Goal: Register for event/course

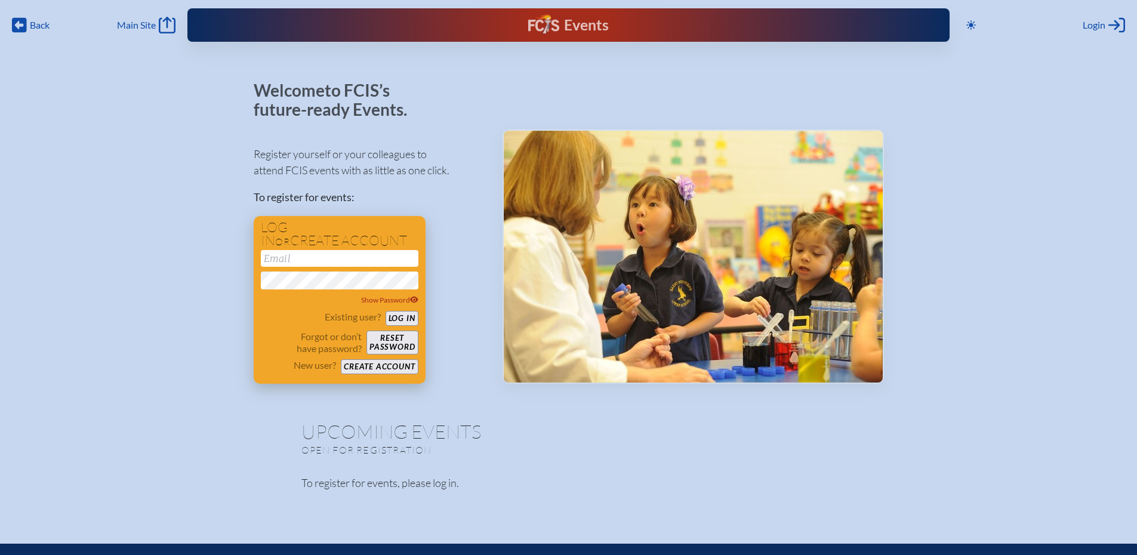
type input "[EMAIL_ADDRESS][DOMAIN_NAME]"
click at [406, 314] on button "Log in" at bounding box center [401, 318] width 33 height 15
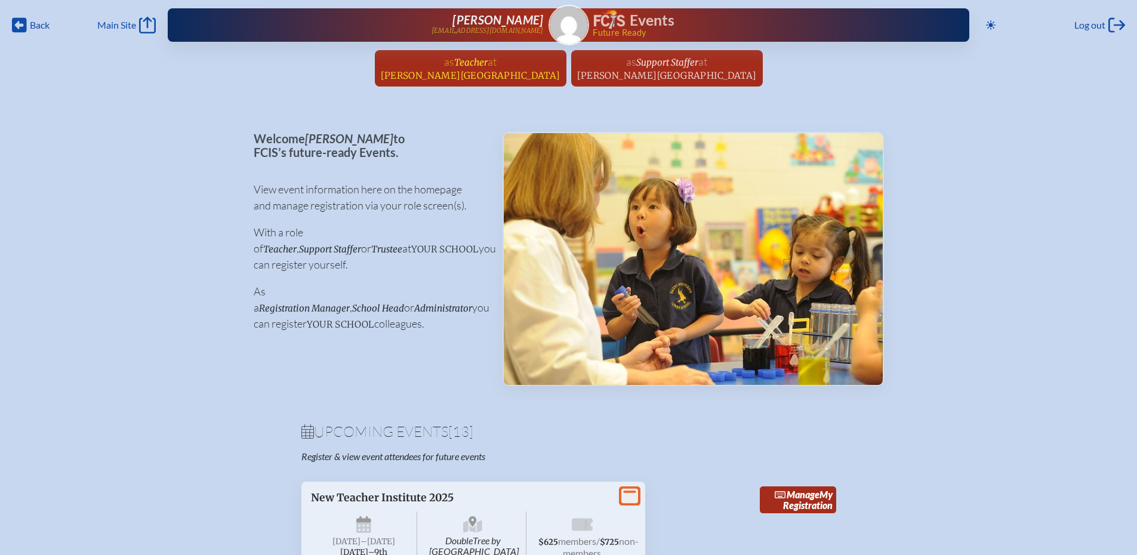
click at [511, 72] on span "[PERSON_NAME][GEOGRAPHIC_DATA]" at bounding box center [471, 75] width 180 height 11
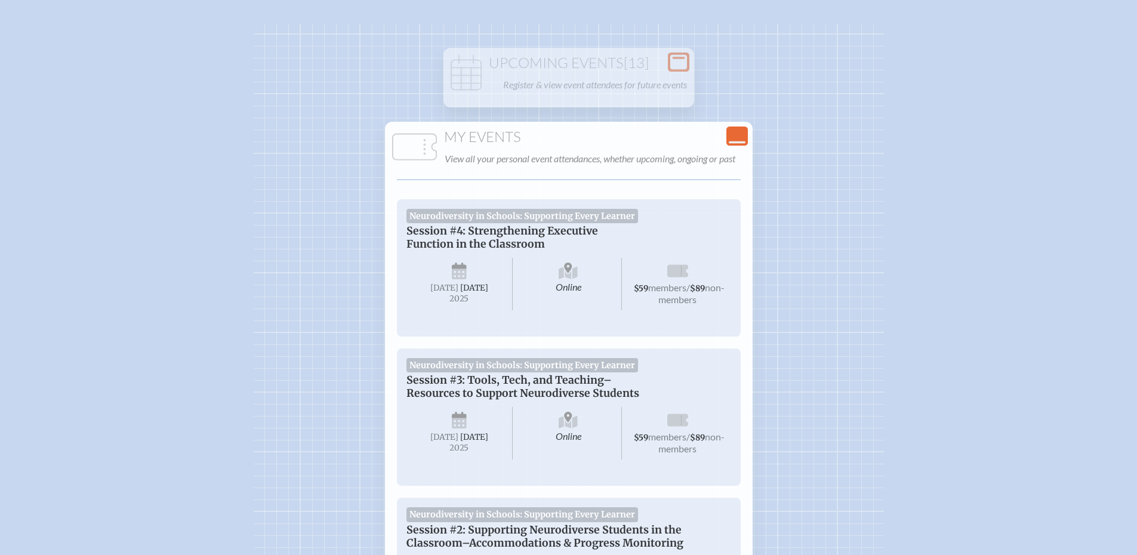
scroll to position [119, 0]
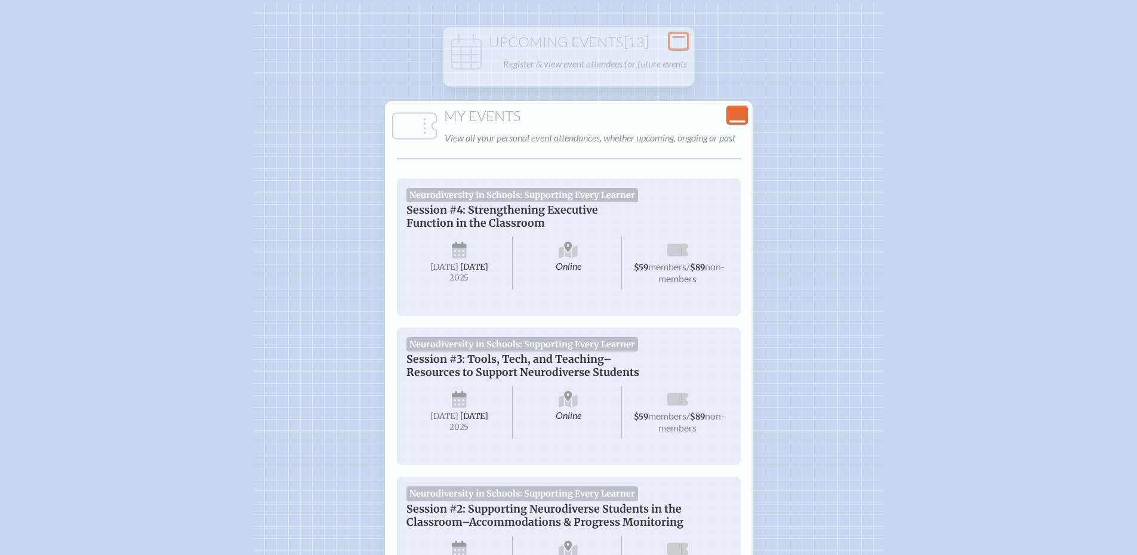
click at [740, 115] on icon "Close Console" at bounding box center [737, 115] width 17 height 17
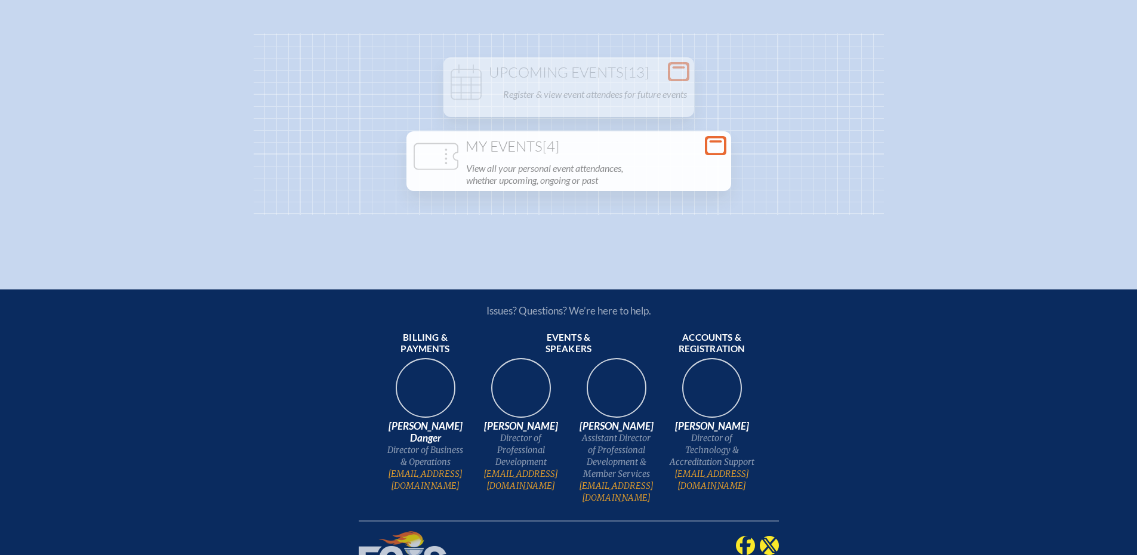
scroll to position [60, 0]
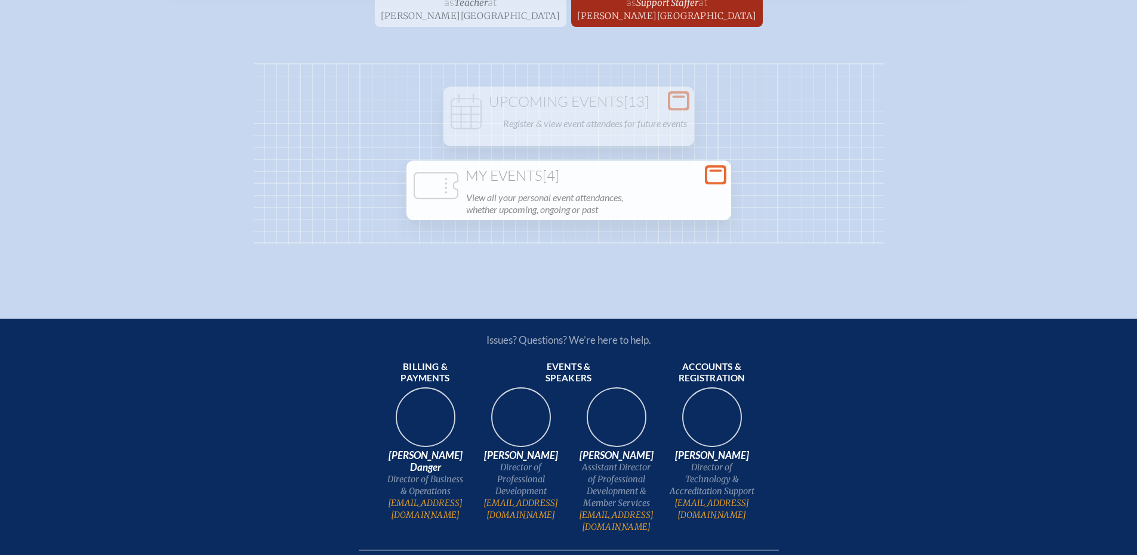
click at [740, 115] on div "Open Console Upcoming Events [13] Register & view event attendees for future ev…" at bounding box center [569, 153] width 630 height 181
click at [715, 172] on icon at bounding box center [715, 175] width 17 height 15
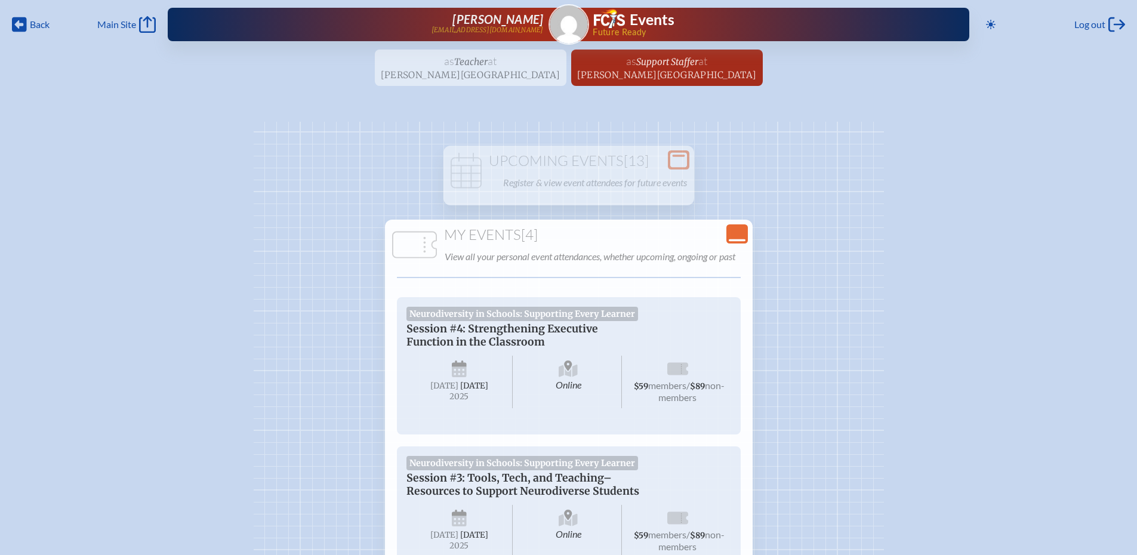
scroll to position [0, 0]
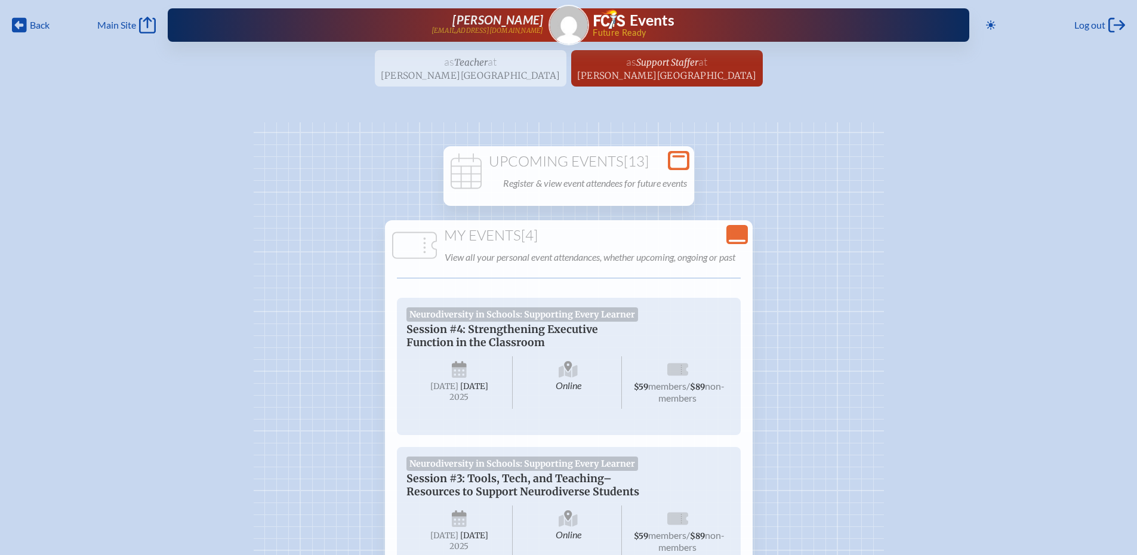
click at [540, 175] on p "Register & view event attendees for future events" at bounding box center [595, 183] width 184 height 17
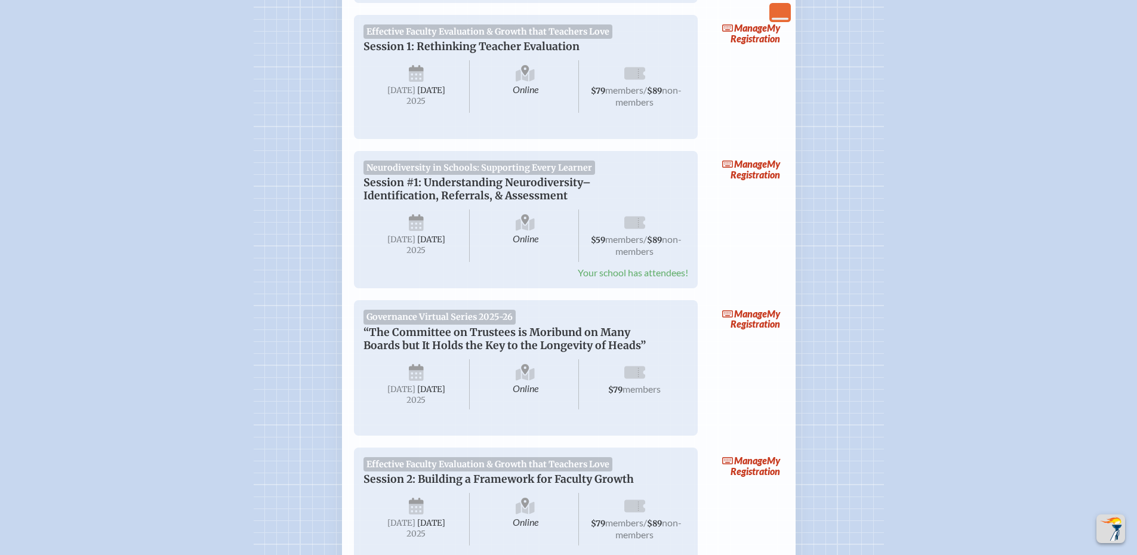
scroll to position [358, 0]
click at [749, 167] on span "Manage" at bounding box center [744, 164] width 45 height 11
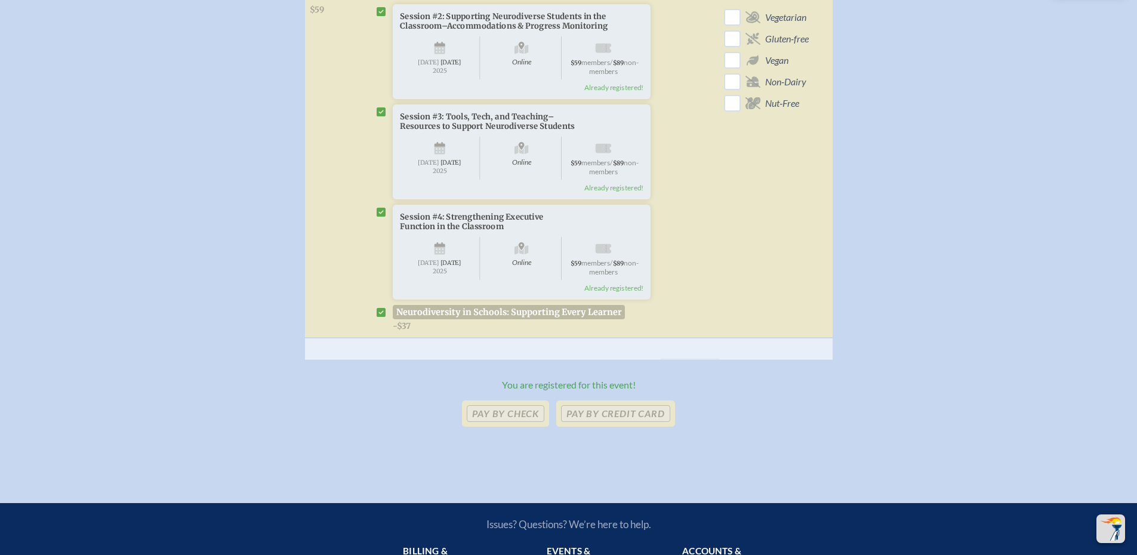
scroll to position [597, 0]
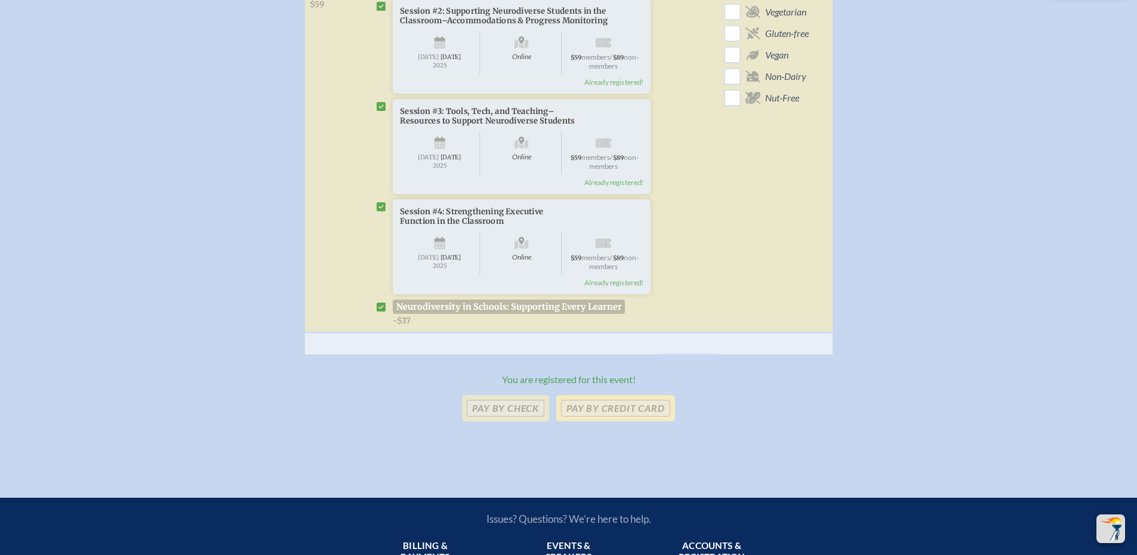
click at [629, 421] on p "Pay by Credit Card" at bounding box center [615, 408] width 118 height 26
click at [628, 421] on p "Pay by Credit Card" at bounding box center [615, 408] width 118 height 26
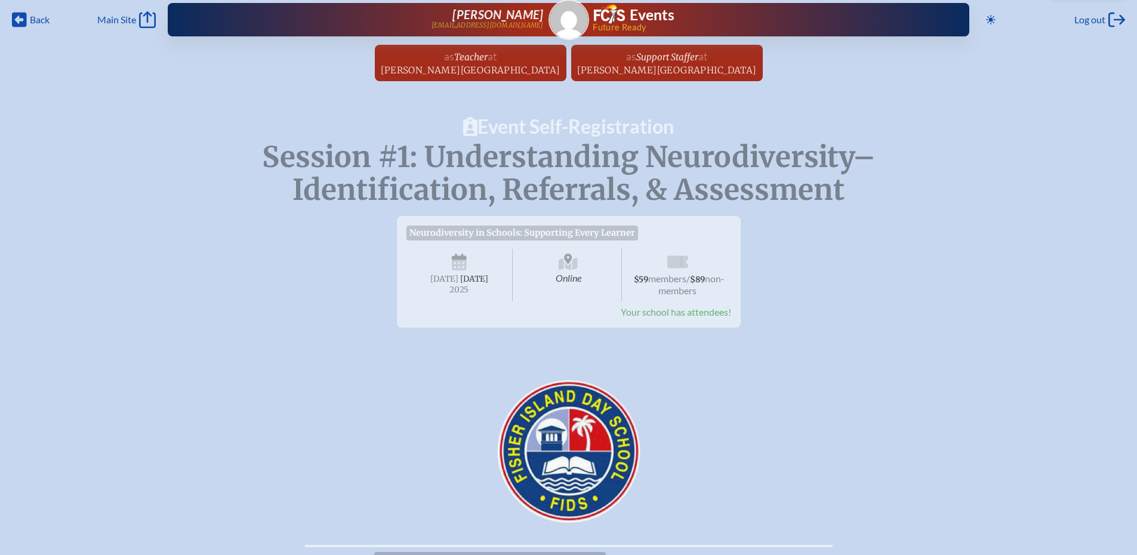
scroll to position [0, 0]
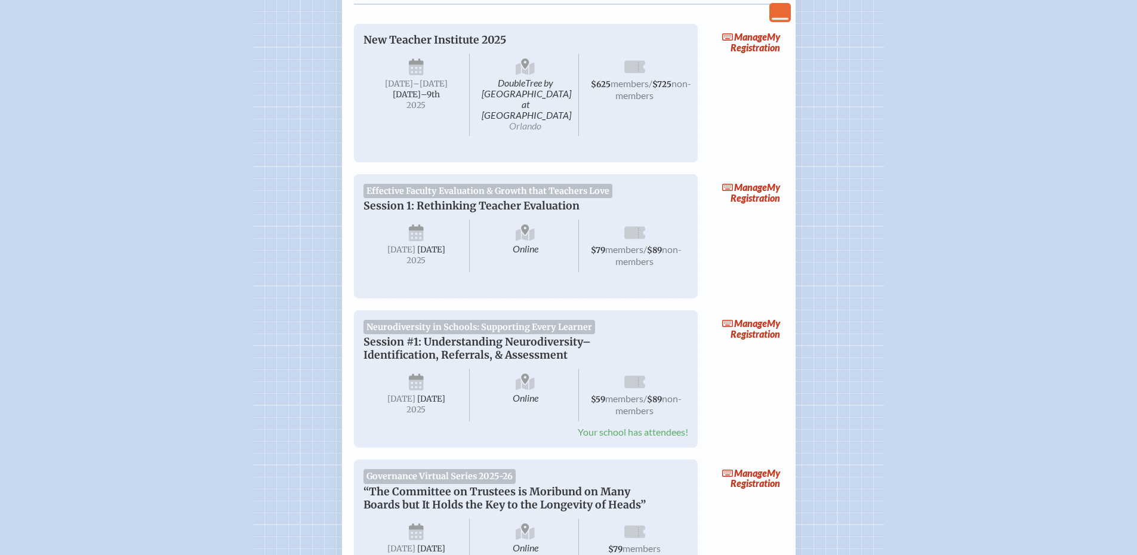
scroll to position [239, 0]
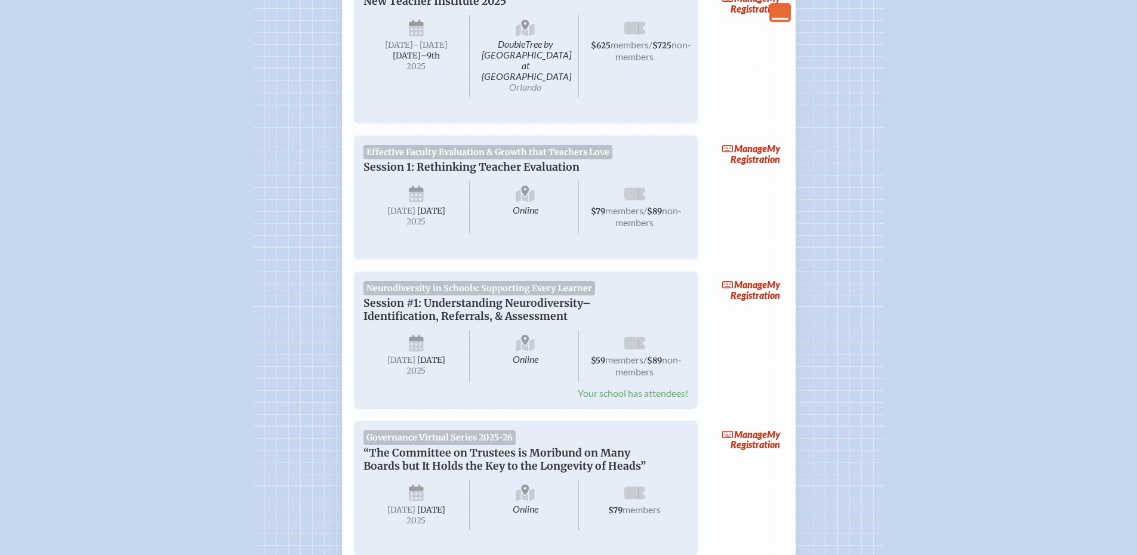
click at [569, 297] on p "Session #1: Understanding Neurodiversity–Identification, Referrals, & Assessment" at bounding box center [513, 310] width 301 height 26
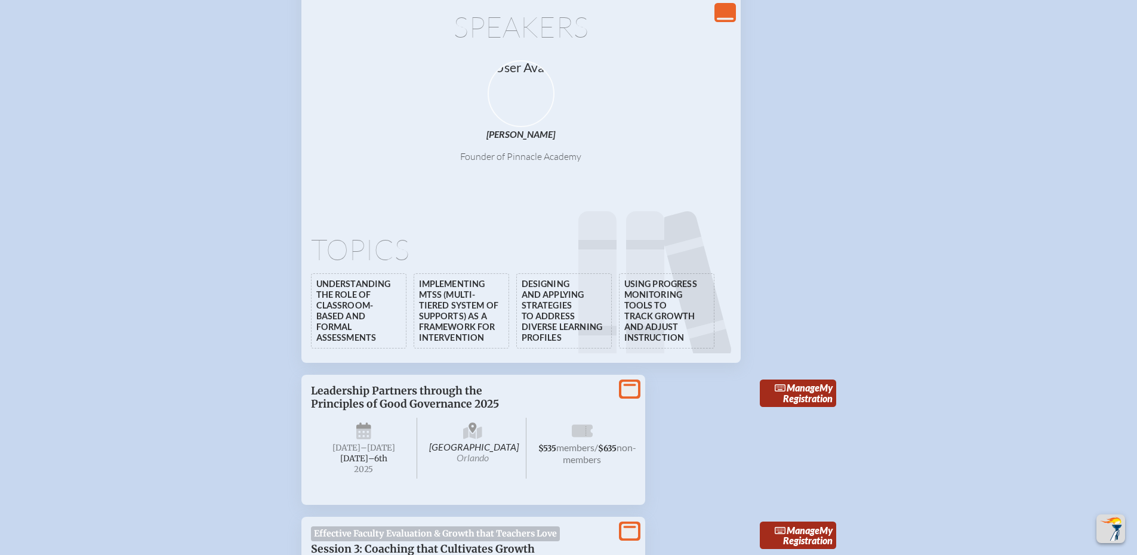
scroll to position [2267, 0]
